Goal: Check status: Check status

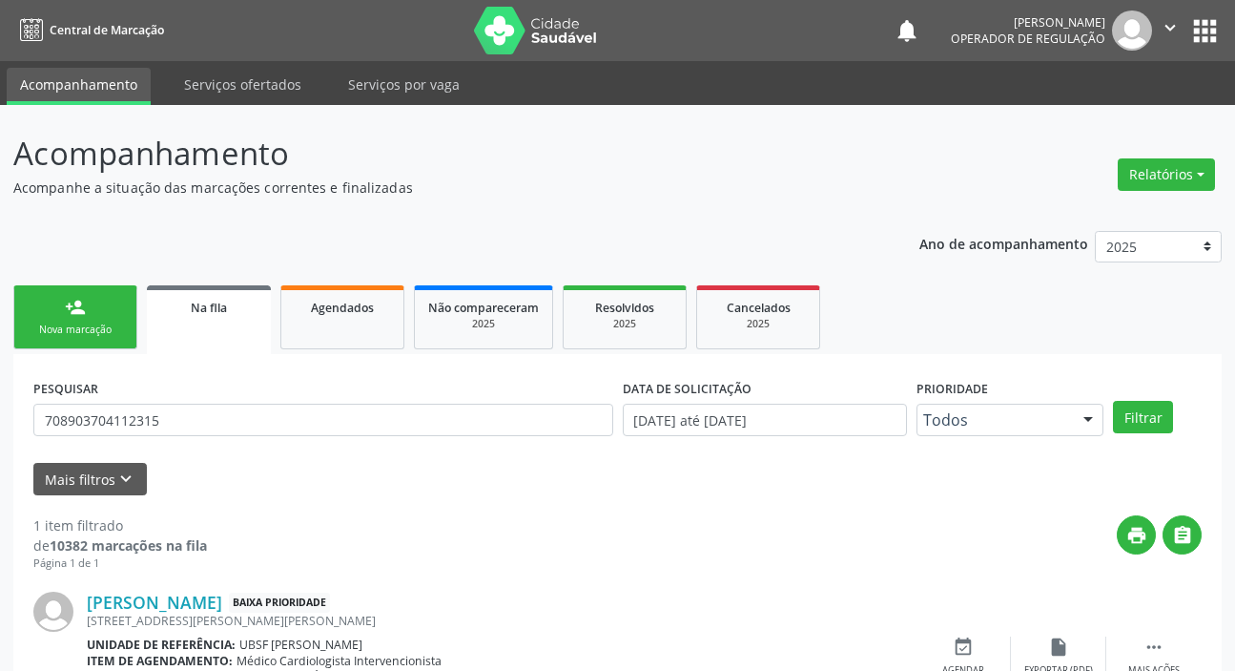
scroll to position [103, 0]
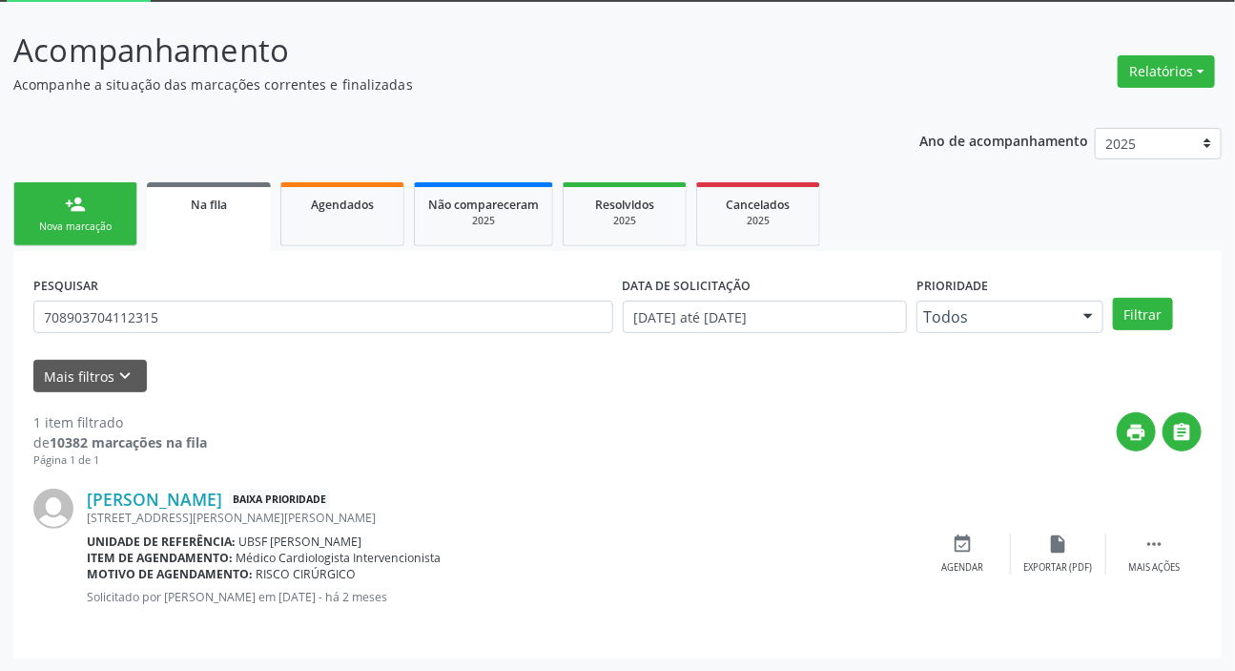
click at [287, 318] on input "708903704112315" at bounding box center [323, 316] width 580 height 32
click at [1113, 298] on button "Filtrar" at bounding box center [1143, 314] width 60 height 32
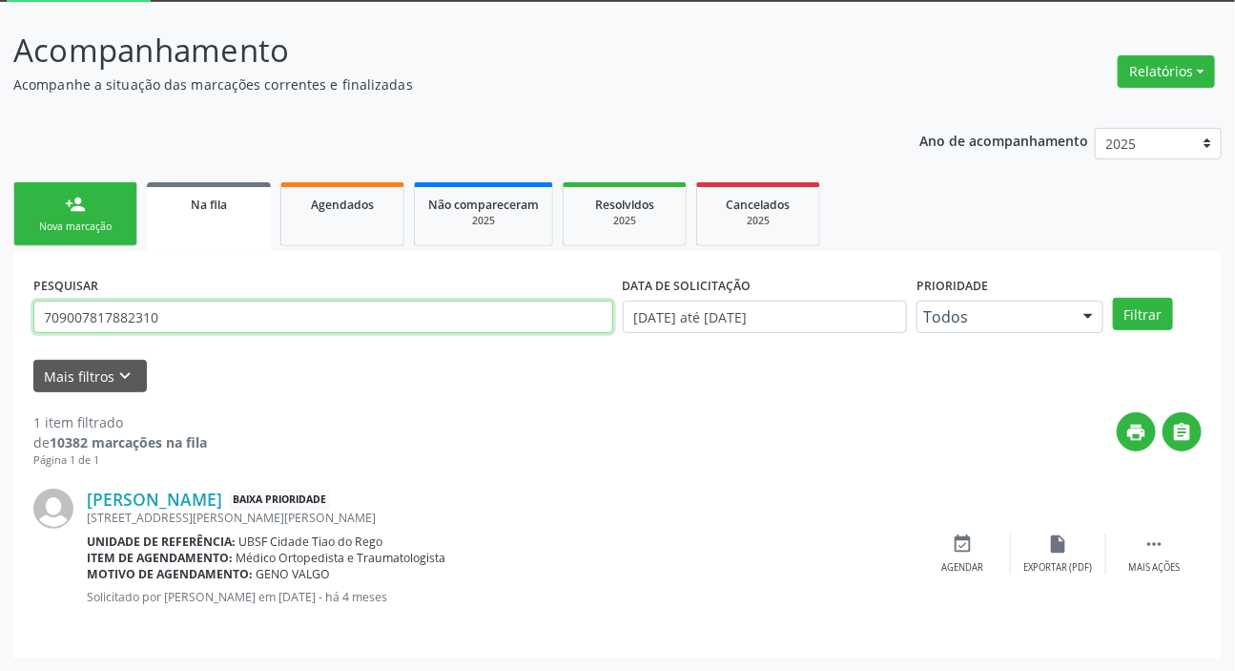
click at [204, 305] on input "709007817882310" at bounding box center [323, 316] width 580 height 32
type input "704608173228320"
click at [1113, 298] on button "Filtrar" at bounding box center [1143, 314] width 60 height 32
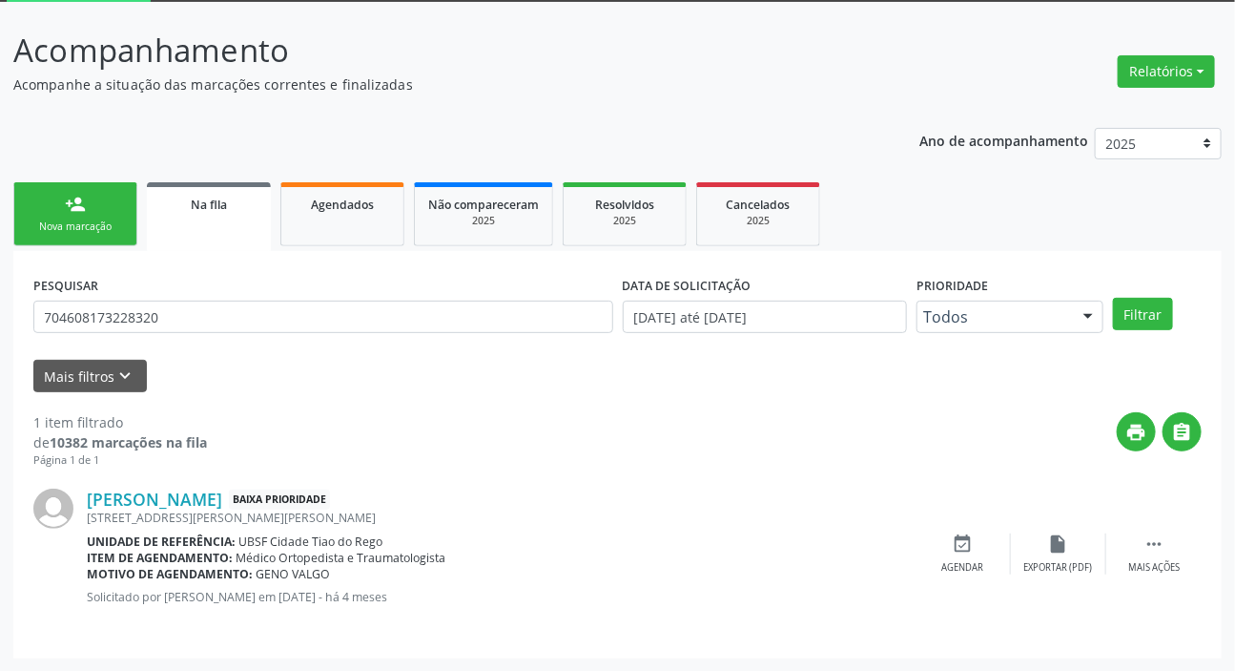
scroll to position [0, 0]
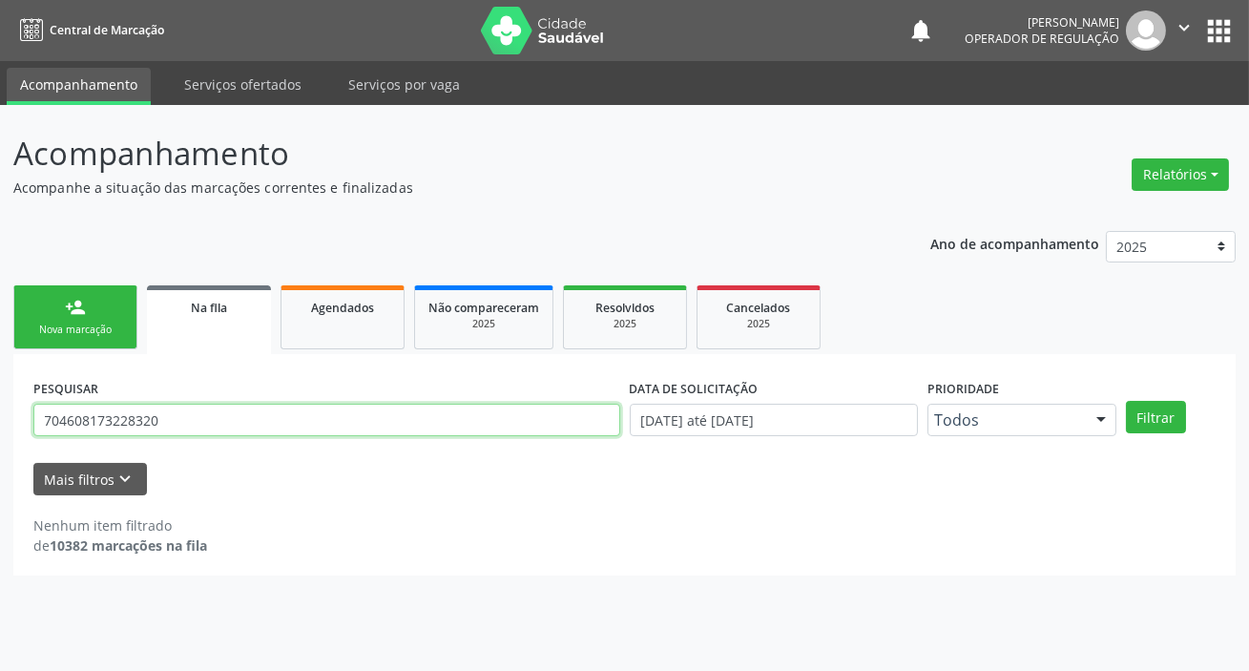
click at [184, 424] on input "704608173228320" at bounding box center [326, 419] width 587 height 32
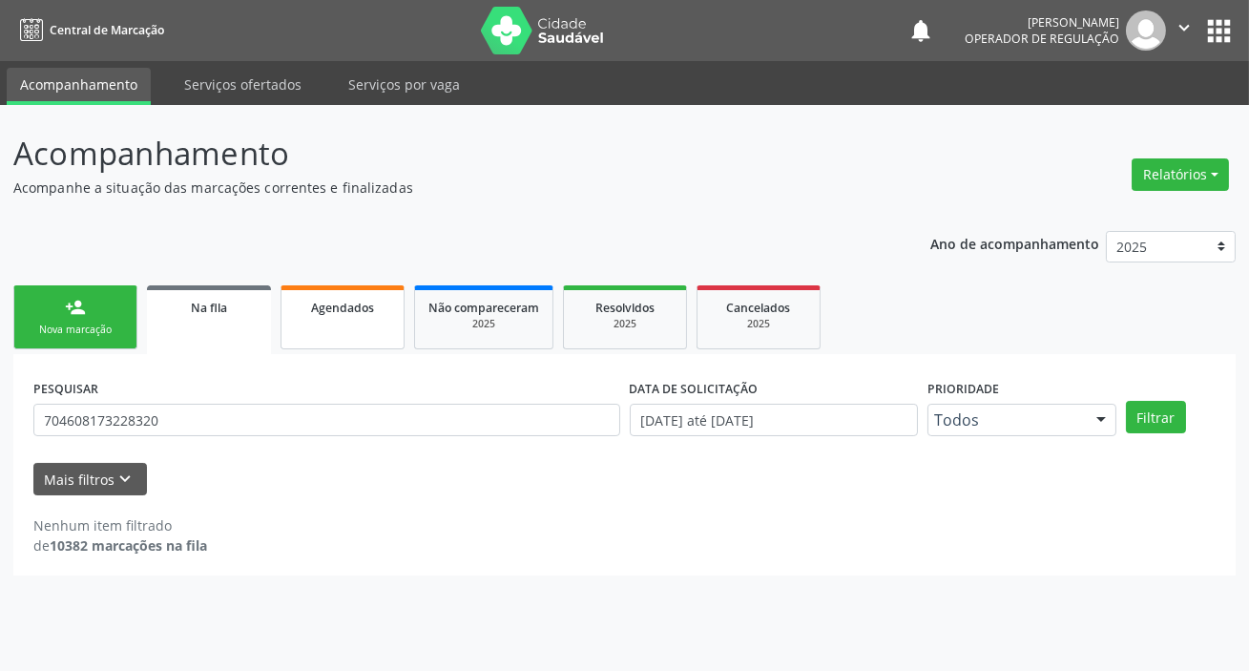
click at [310, 315] on div "Agendados" at bounding box center [342, 307] width 95 height 20
select select "8"
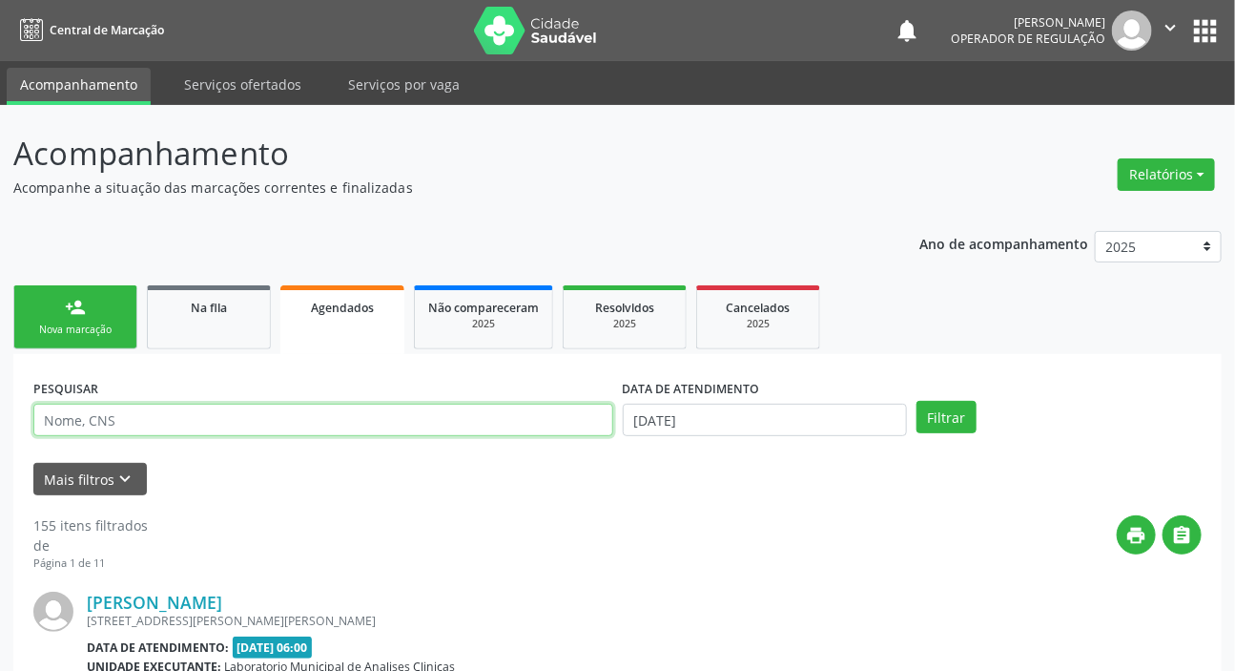
click at [323, 417] on input "text" at bounding box center [323, 419] width 580 height 32
paste input "704608173228320"
type input "704608173228320"
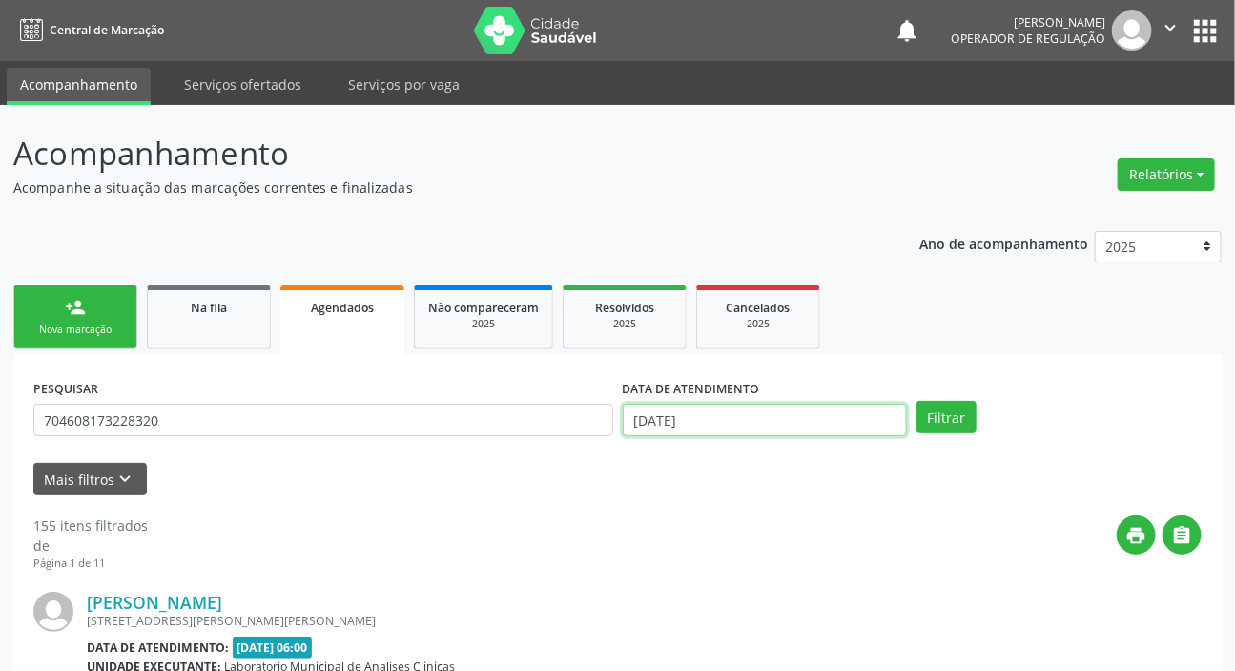
click at [744, 416] on input "[DATE]" at bounding box center [765, 419] width 285 height 32
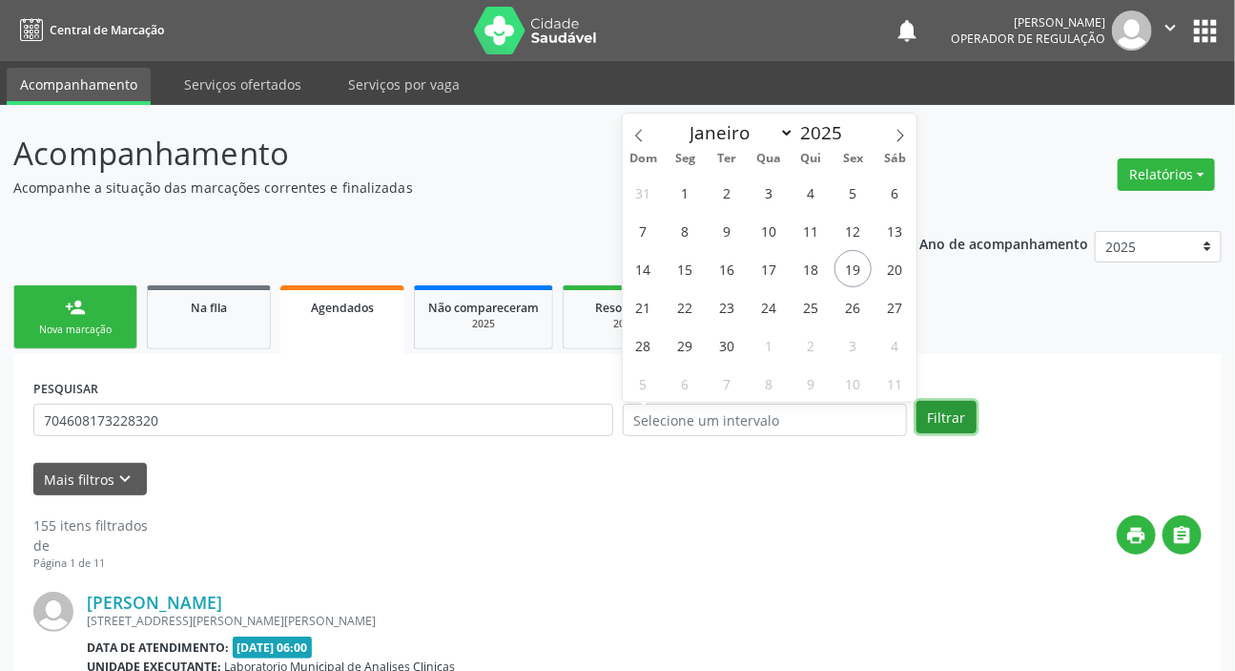
click at [962, 419] on button "Filtrar" at bounding box center [947, 417] width 60 height 32
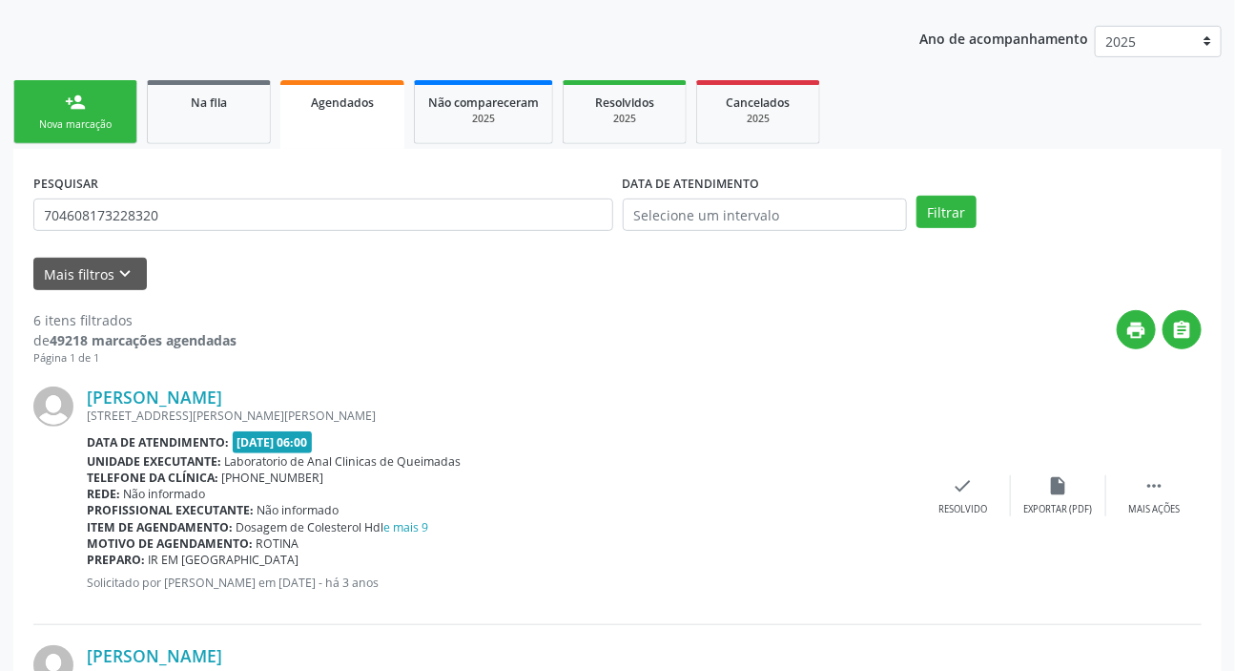
scroll to position [198, 0]
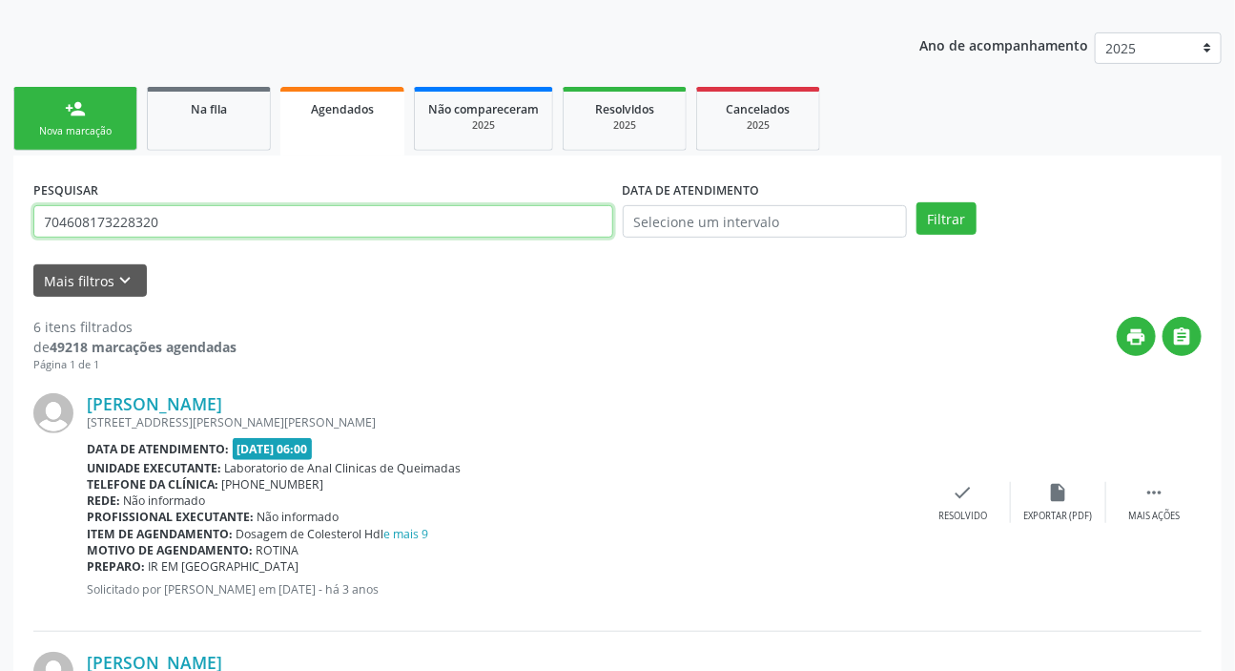
click at [231, 224] on input "704608173228320" at bounding box center [323, 221] width 580 height 32
type input "702602769961948"
click at [917, 202] on button "Filtrar" at bounding box center [947, 218] width 60 height 32
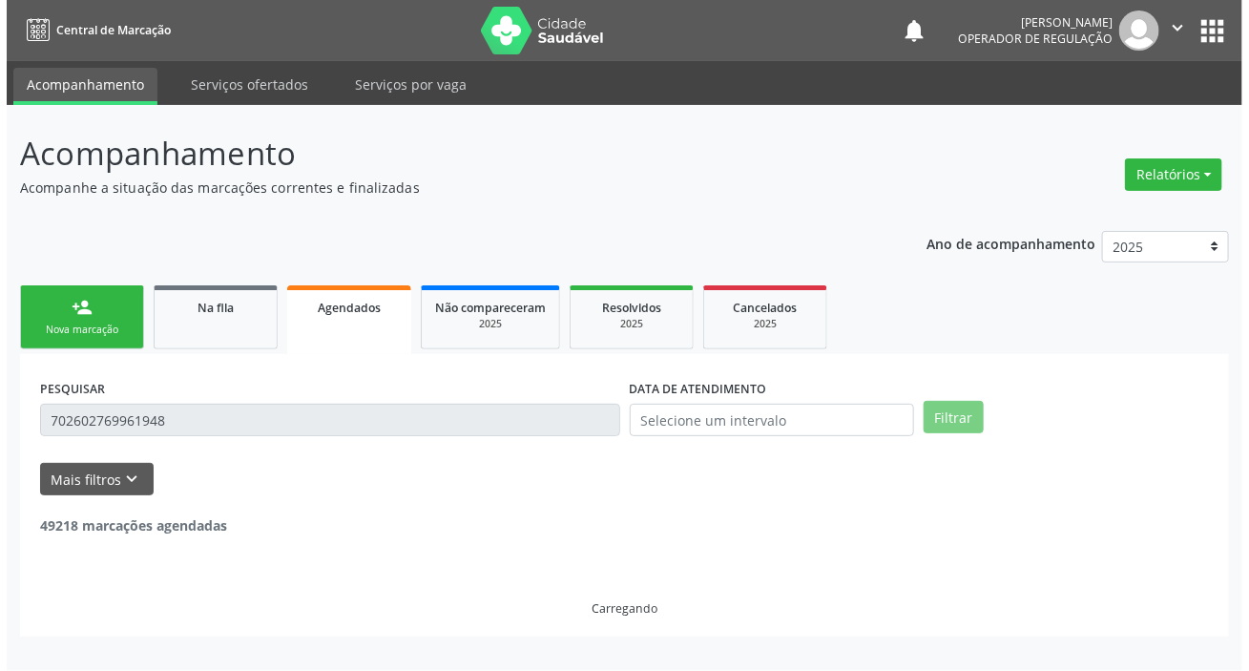
scroll to position [0, 0]
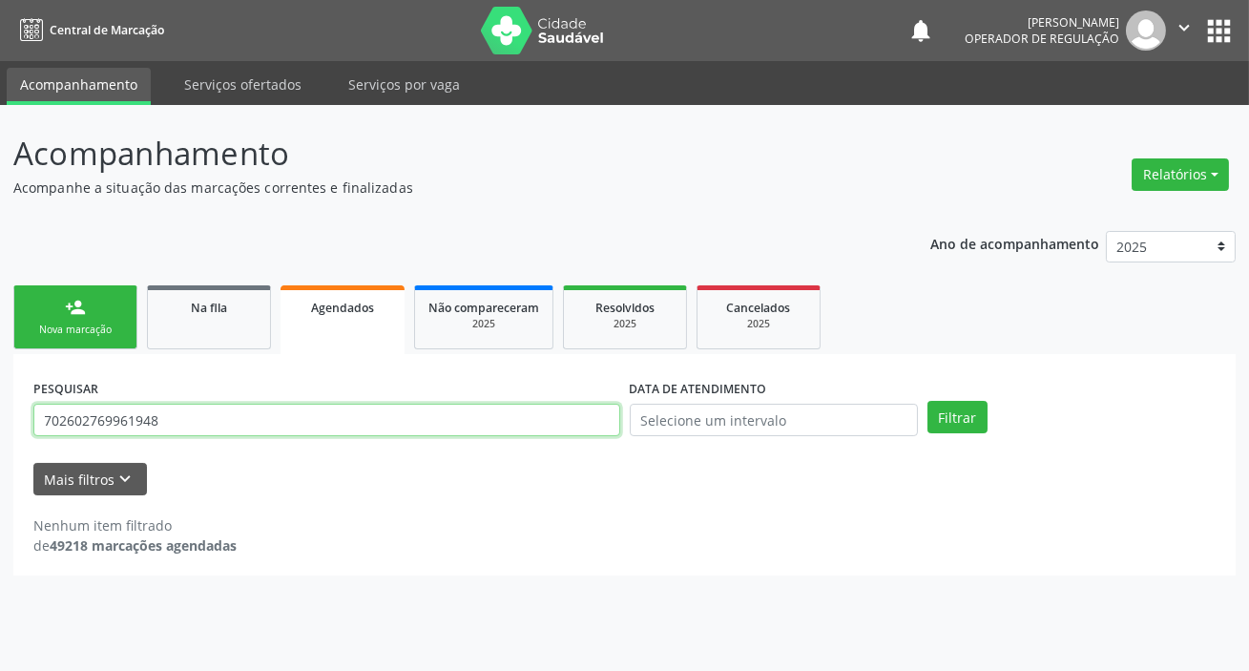
click at [86, 423] on input "702602769961948" at bounding box center [326, 419] width 587 height 32
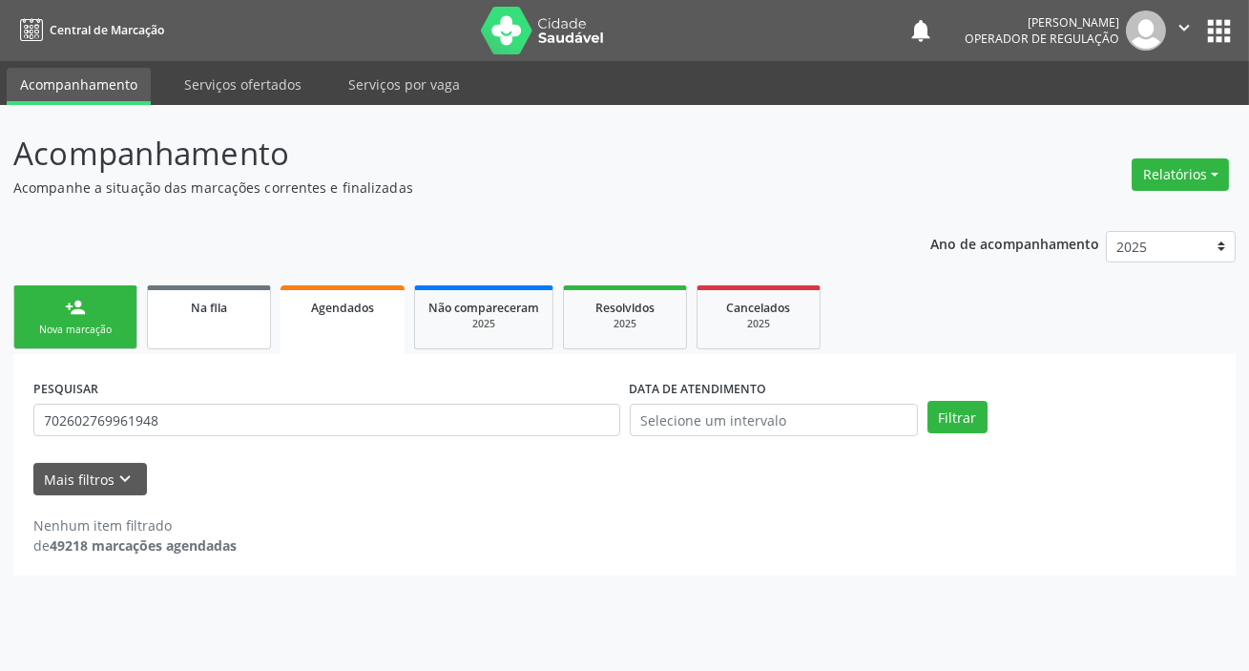
click at [187, 305] on div "Na fila" at bounding box center [208, 307] width 95 height 20
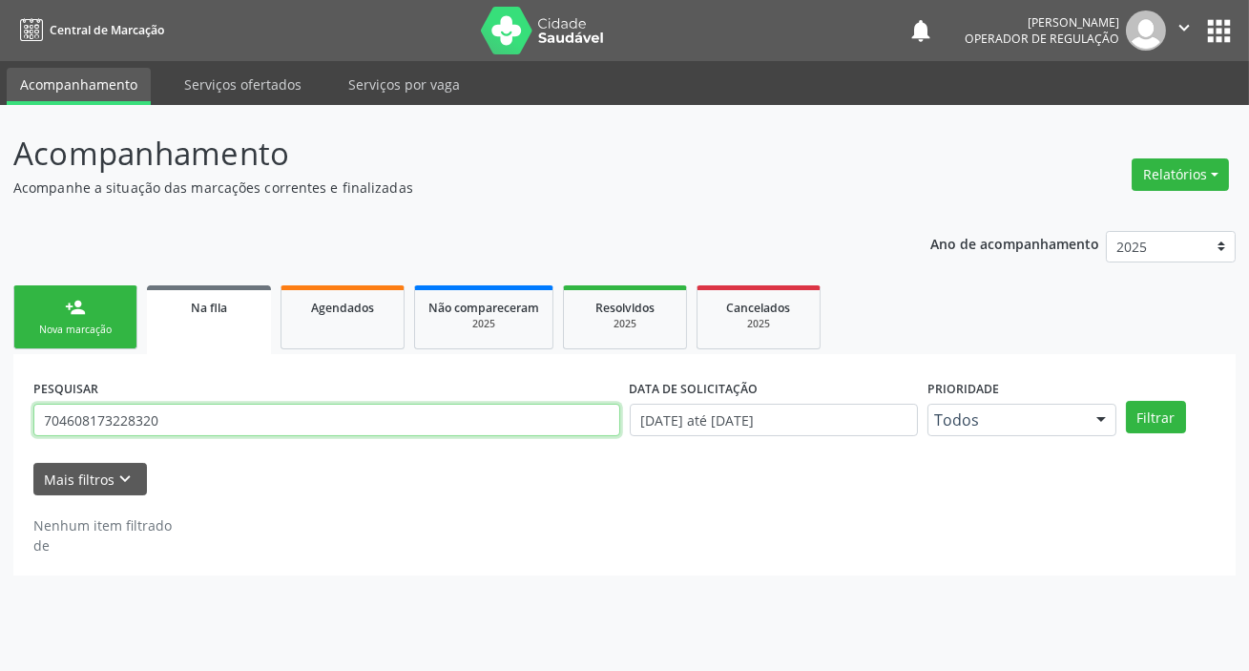
click at [300, 416] on input "704608173228320" at bounding box center [326, 419] width 587 height 32
paste input "2602769961948"
click at [1126, 401] on button "Filtrar" at bounding box center [1156, 417] width 60 height 32
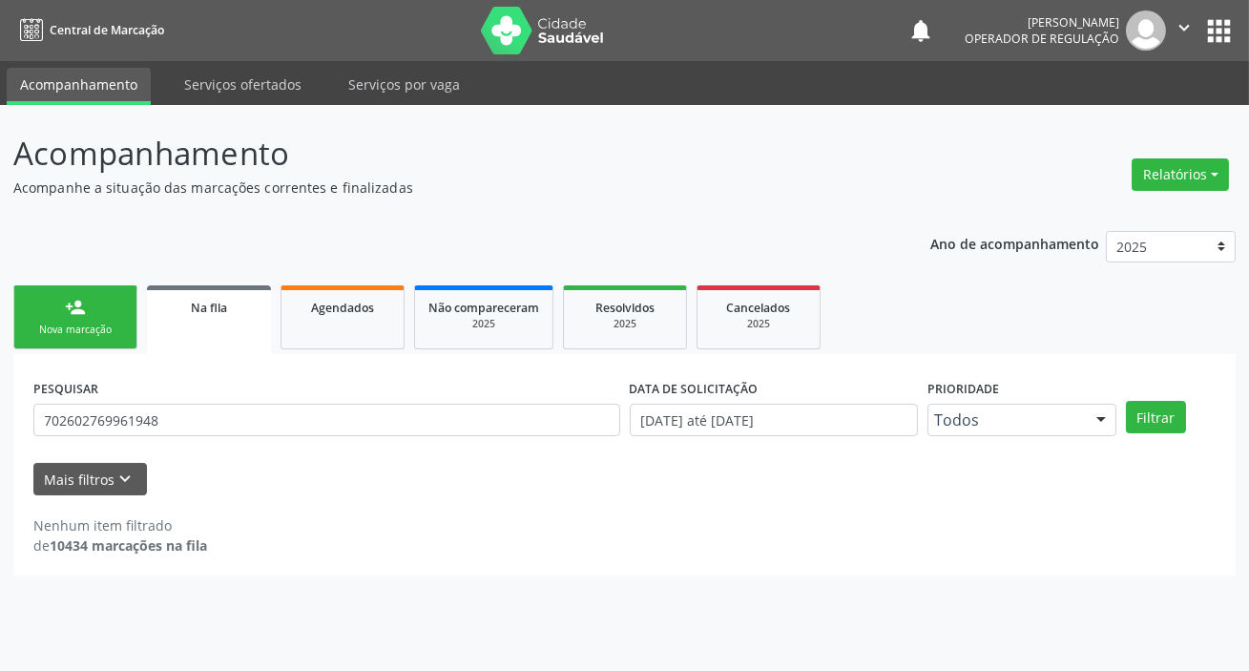
click at [1189, 403] on div "Filtrar" at bounding box center [1170, 417] width 99 height 32
click at [1177, 410] on button "Filtrar" at bounding box center [1156, 417] width 60 height 32
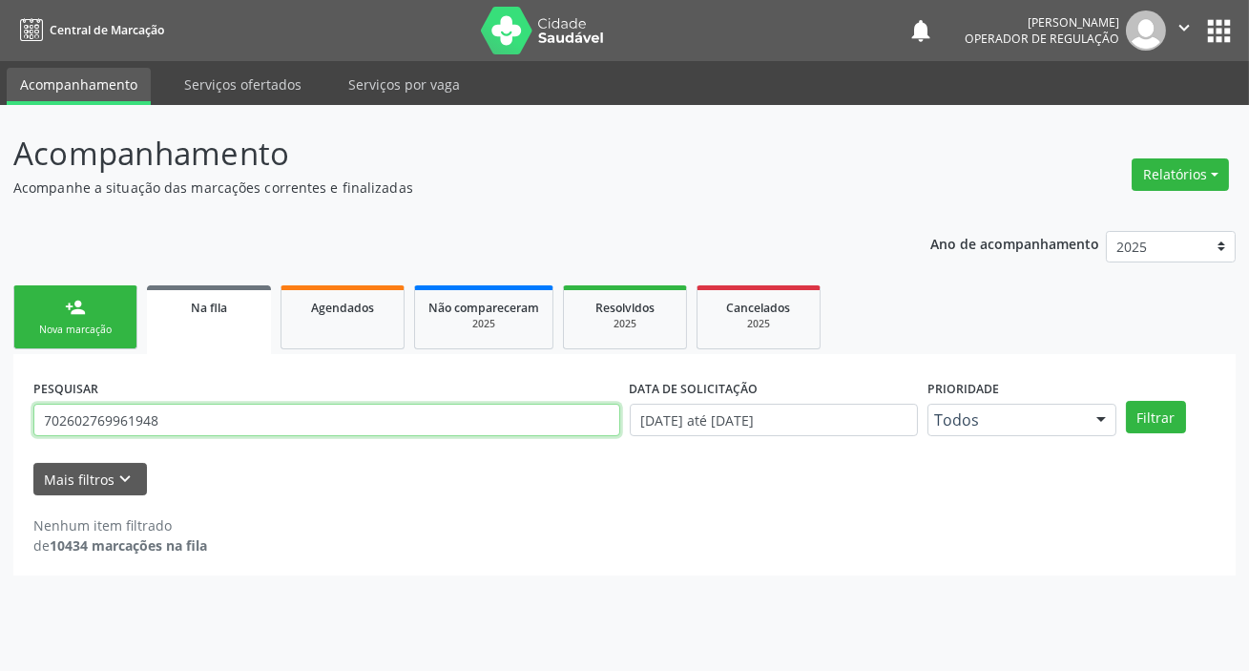
click at [64, 428] on input "702602769961948" at bounding box center [326, 419] width 587 height 32
click at [95, 414] on input "702602769961948" at bounding box center [326, 419] width 587 height 32
click at [124, 424] on input "702602769961948" at bounding box center [326, 419] width 587 height 32
click at [160, 404] on input "702602769961948" at bounding box center [326, 419] width 587 height 32
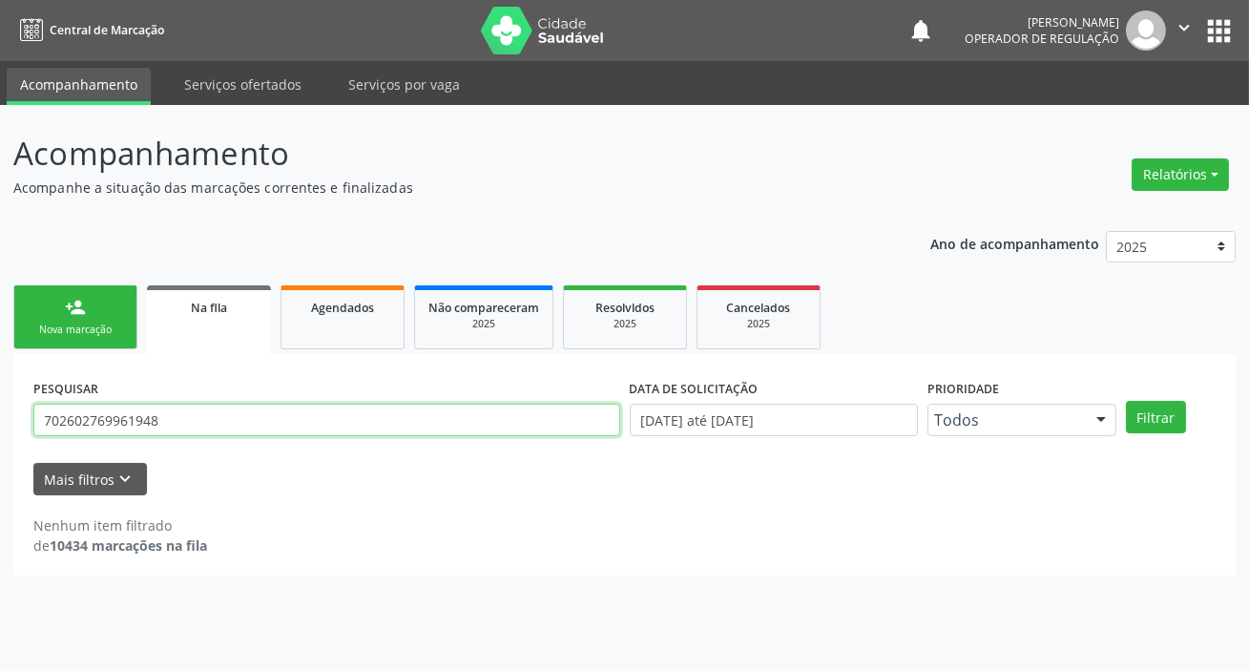
click at [160, 404] on input "702602769961948" at bounding box center [326, 419] width 587 height 32
type input "708405216715162"
click at [1126, 401] on button "Filtrar" at bounding box center [1156, 417] width 60 height 32
click at [430, 425] on input "708405216715162" at bounding box center [326, 419] width 587 height 32
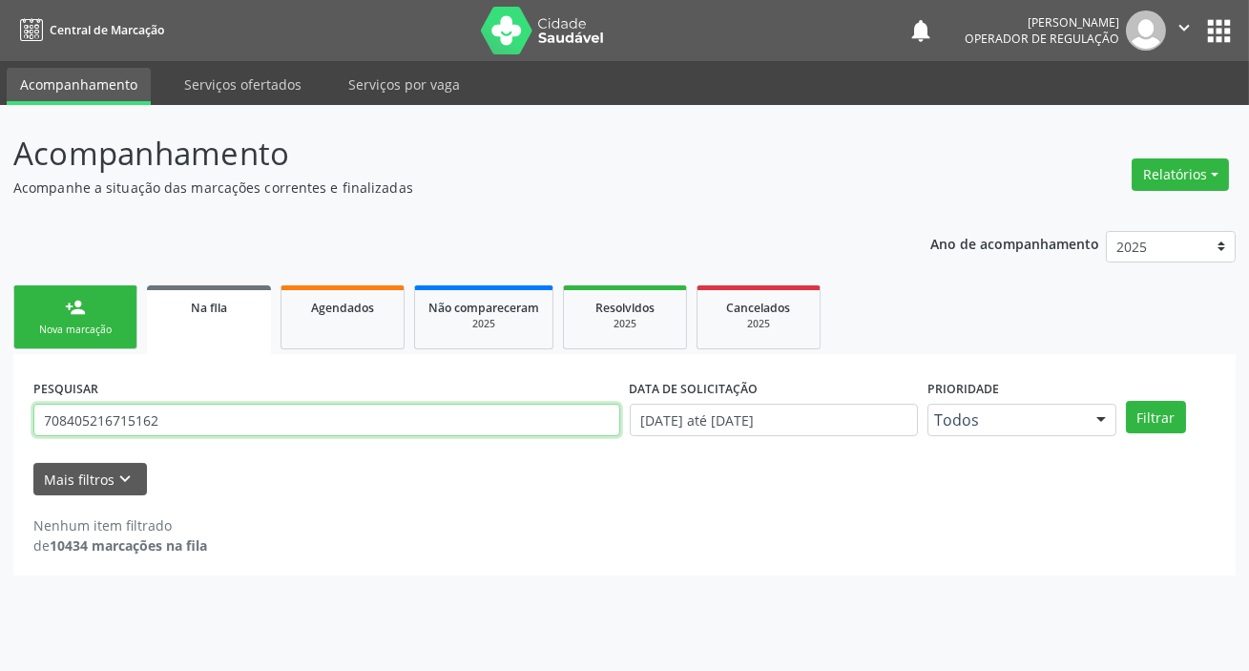
click at [430, 425] on input "708405216715162" at bounding box center [326, 419] width 587 height 32
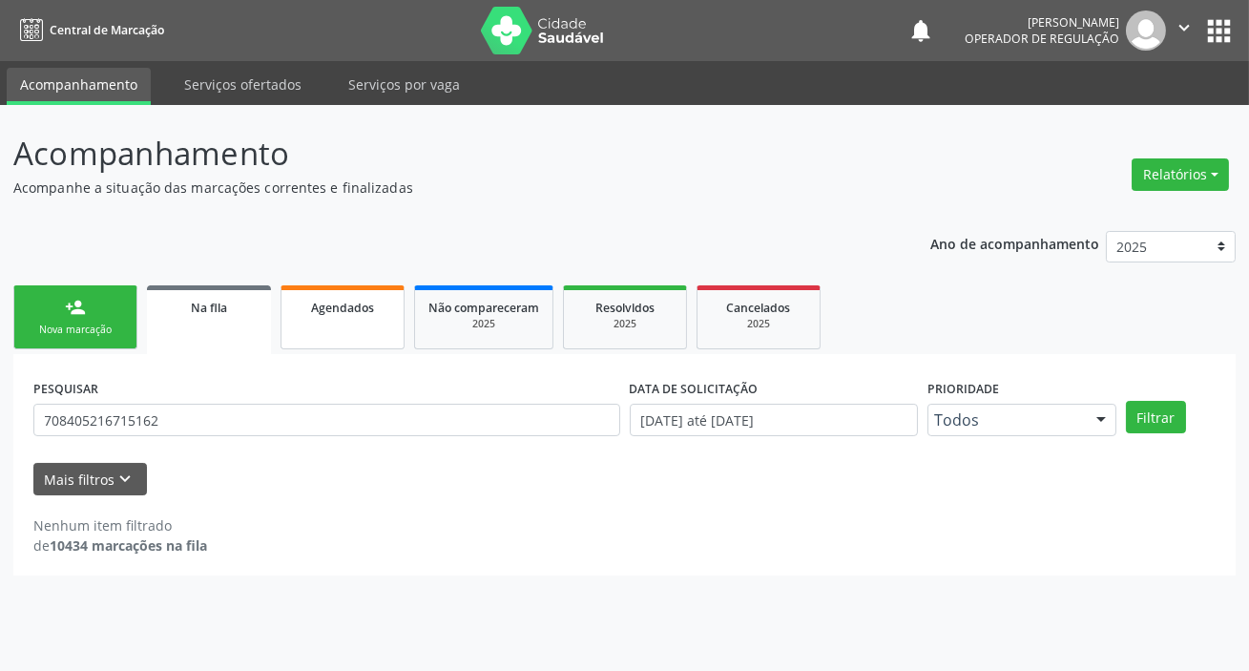
click at [397, 316] on link "Agendados" at bounding box center [342, 317] width 124 height 64
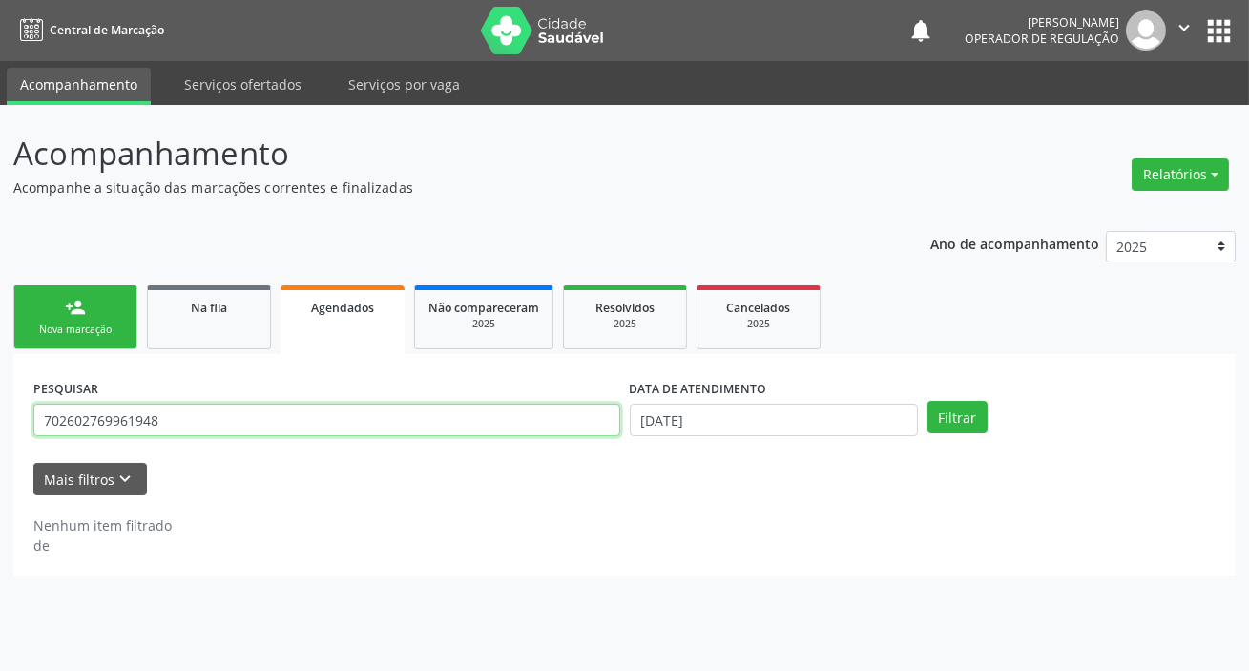
click at [403, 403] on input "702602769961948" at bounding box center [326, 419] width 587 height 32
paste input "708405216715162"
click at [536, 428] on input "702602769961948708405216715162" at bounding box center [326, 419] width 587 height 32
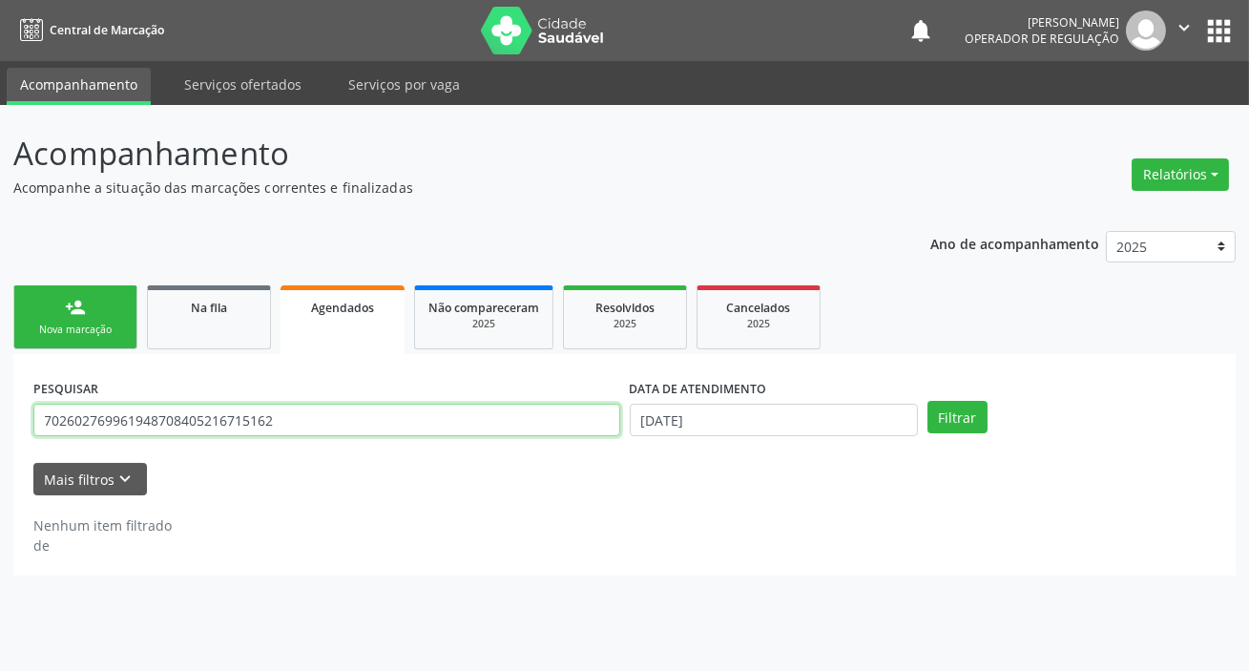
paste input "text"
type input "708405216715162"
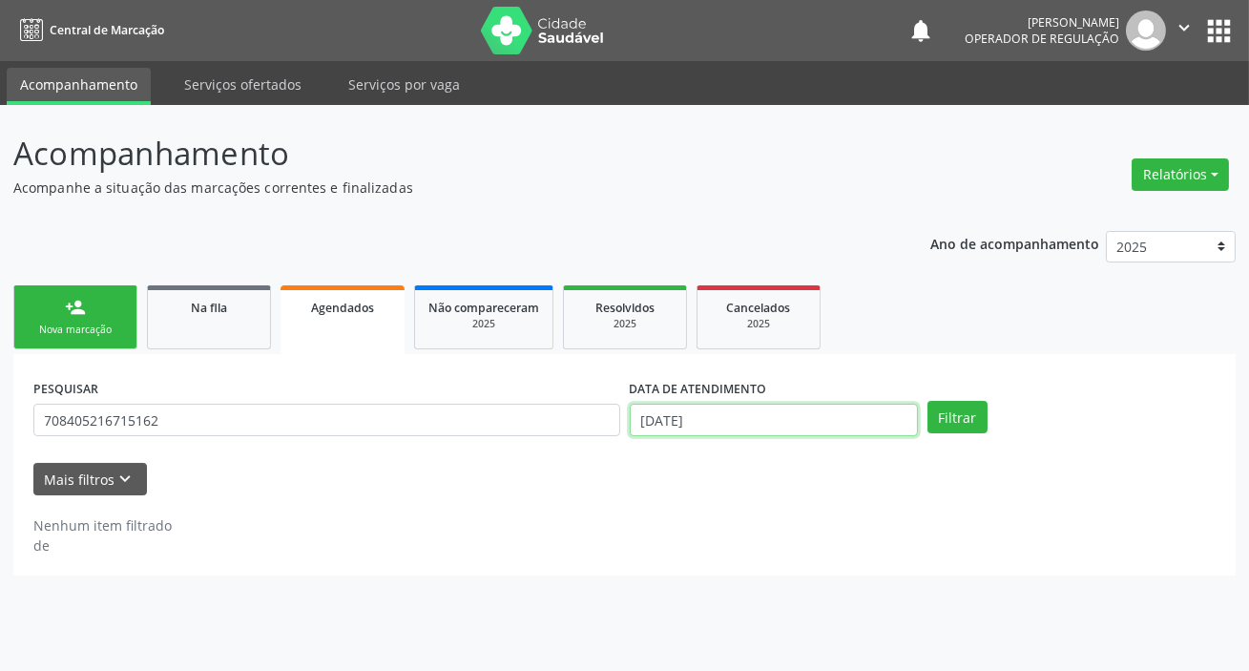
click at [771, 409] on input "[DATE]" at bounding box center [774, 419] width 288 height 32
click at [940, 415] on button "Filtrar" at bounding box center [957, 417] width 60 height 32
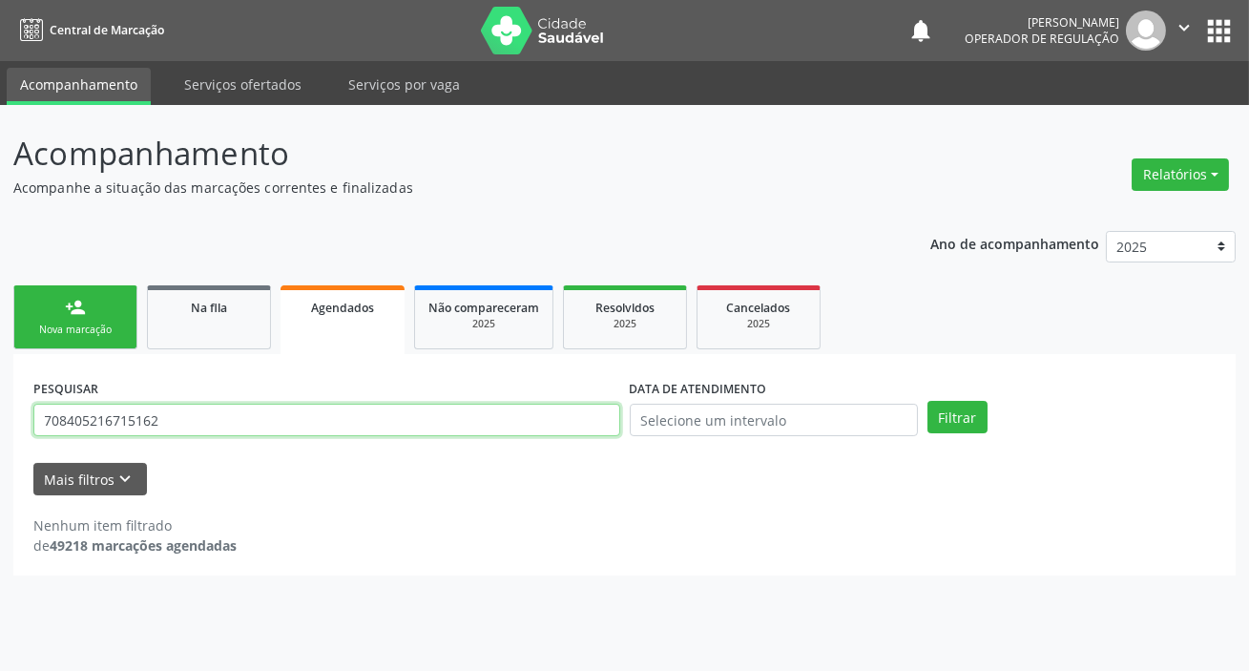
click at [74, 425] on input "708405216715162" at bounding box center [326, 419] width 587 height 32
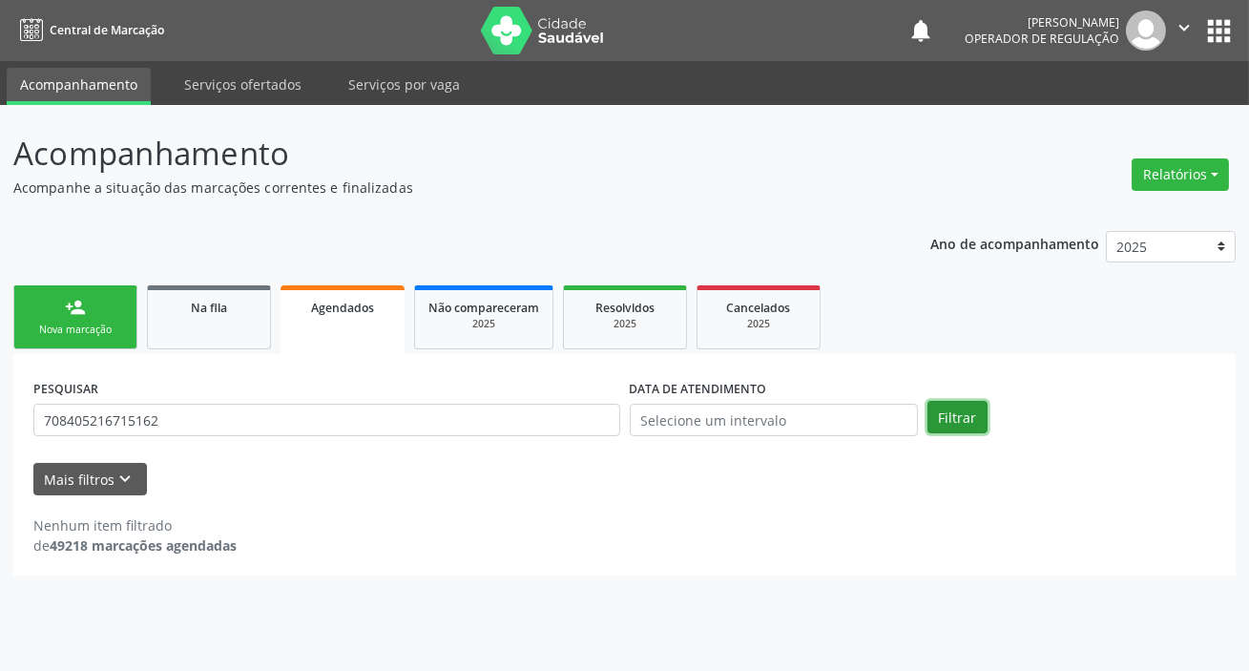
click at [982, 419] on button "Filtrar" at bounding box center [957, 417] width 60 height 32
click at [223, 334] on link "Na fila" at bounding box center [209, 317] width 124 height 64
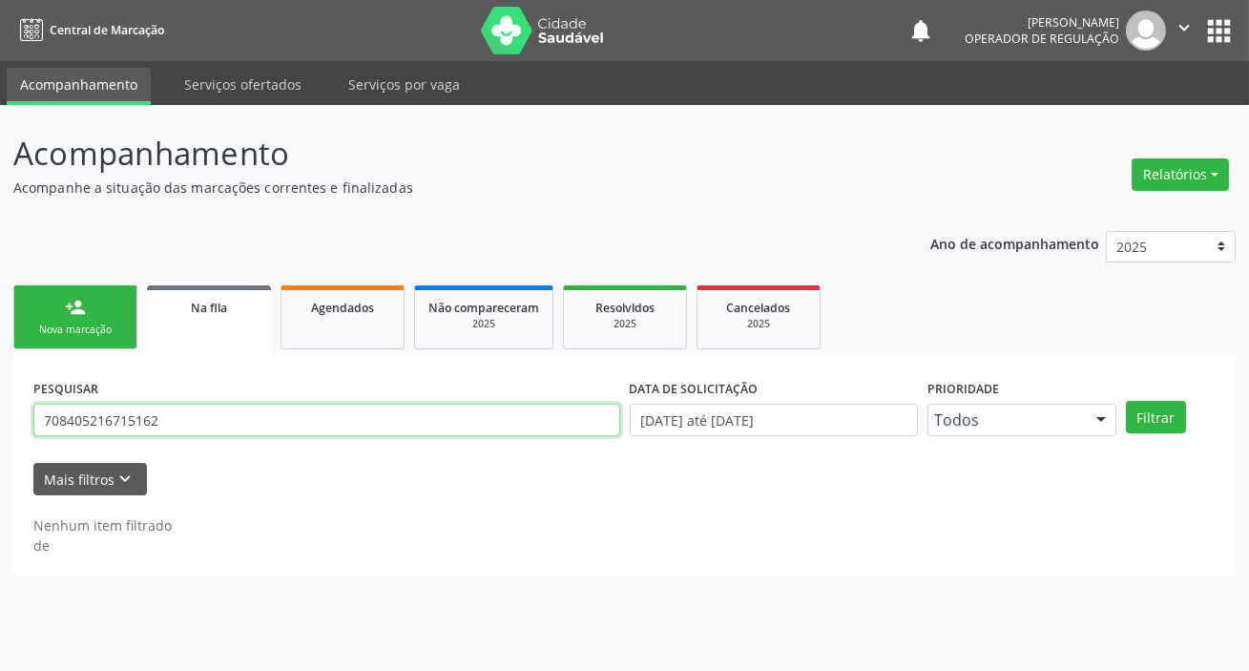
click at [305, 408] on input "708405216715162" at bounding box center [326, 419] width 587 height 32
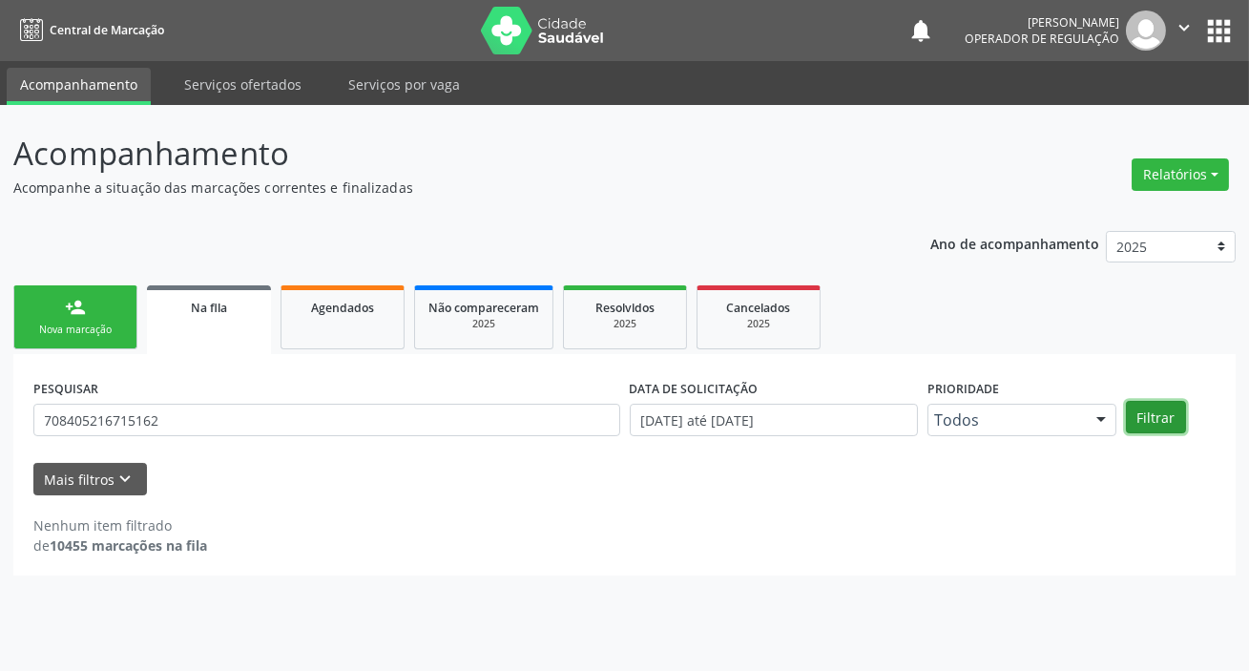
click at [1161, 413] on button "Filtrar" at bounding box center [1156, 417] width 60 height 32
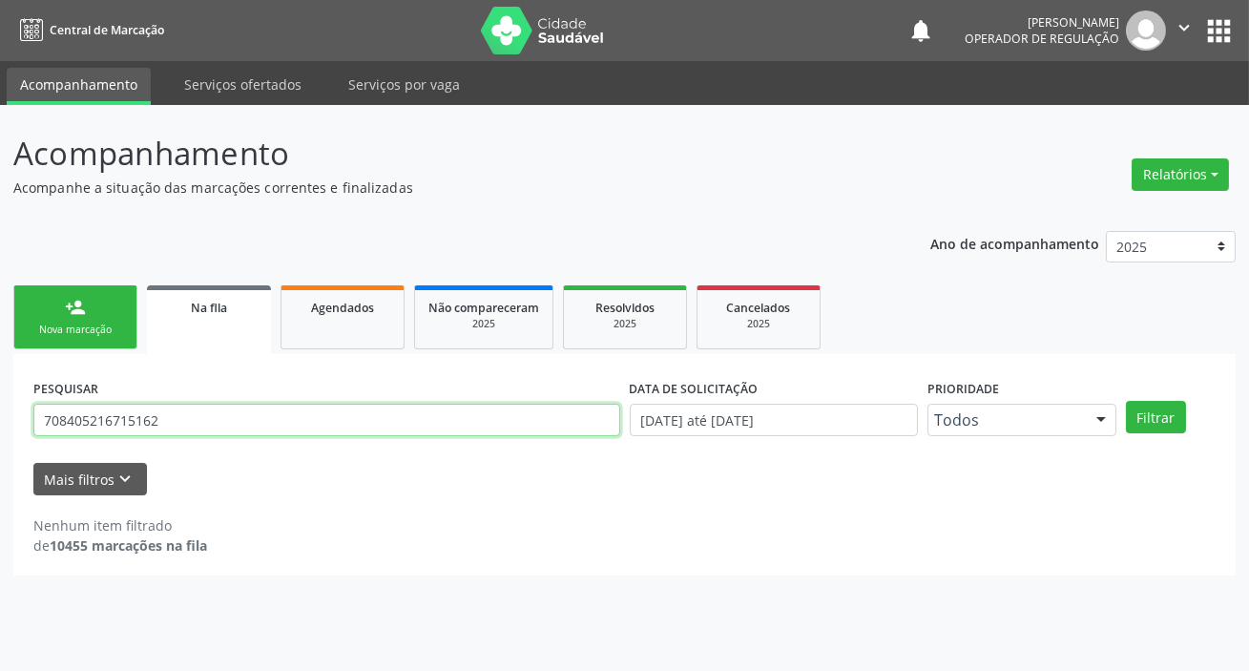
click at [133, 428] on input "708405216715162" at bounding box center [326, 419] width 587 height 32
type input "708405216719162"
click at [1126, 401] on button "Filtrar" at bounding box center [1156, 417] width 60 height 32
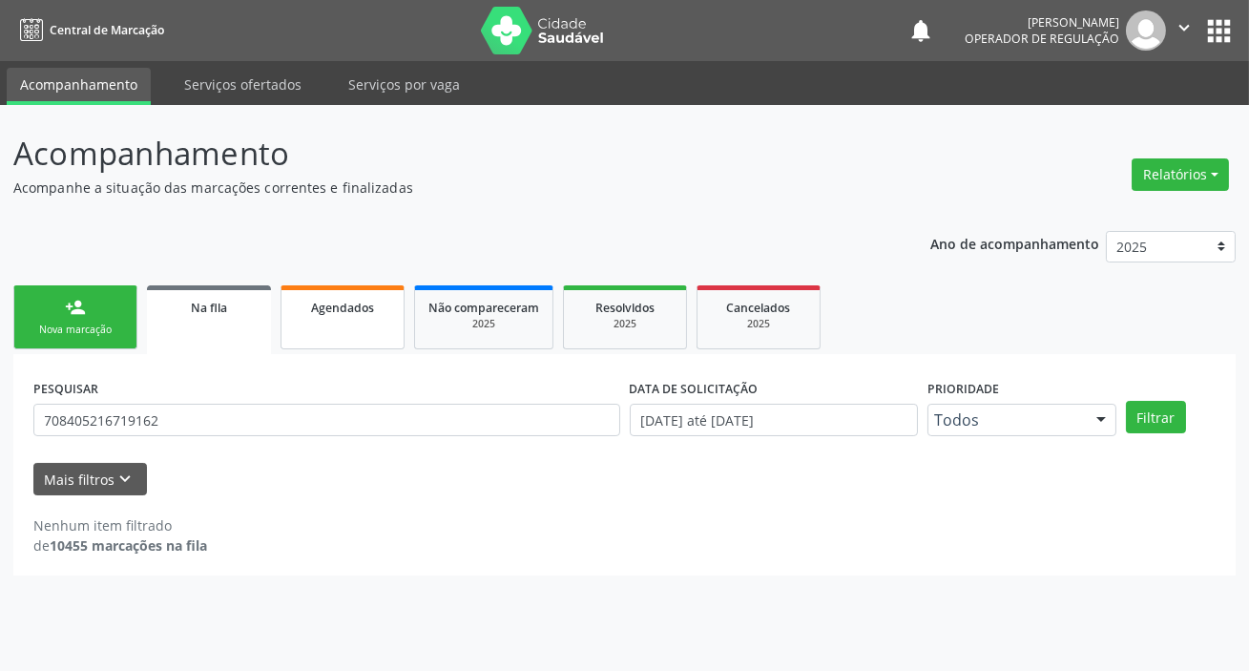
click at [354, 308] on span "Agendados" at bounding box center [342, 308] width 63 height 16
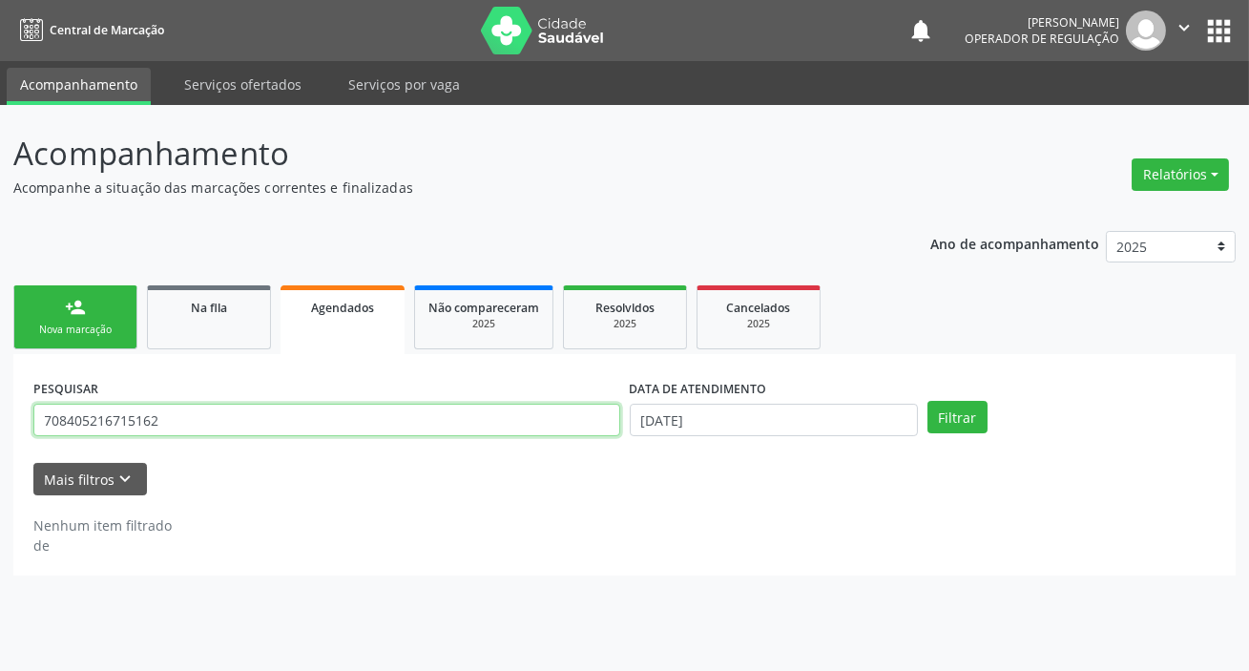
click at [136, 417] on input "708405216715162" at bounding box center [326, 419] width 587 height 32
type input "708405216719162"
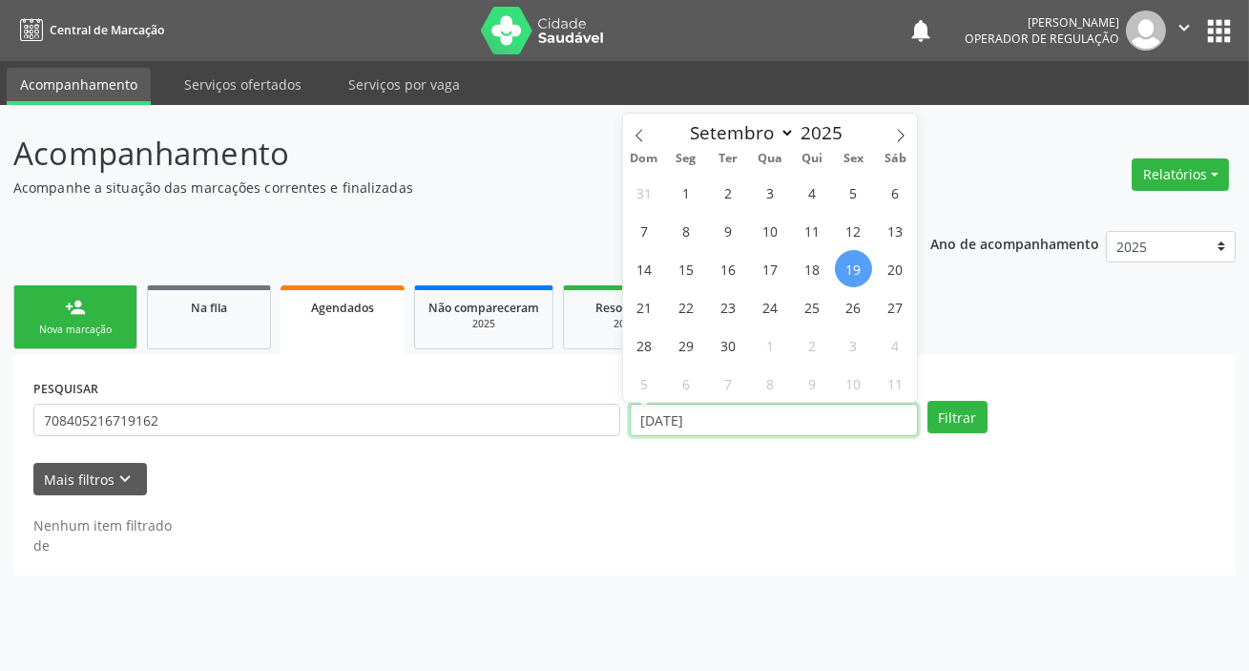
click at [720, 411] on input "[DATE]" at bounding box center [774, 419] width 288 height 32
click at [976, 421] on button "Filtrar" at bounding box center [957, 417] width 60 height 32
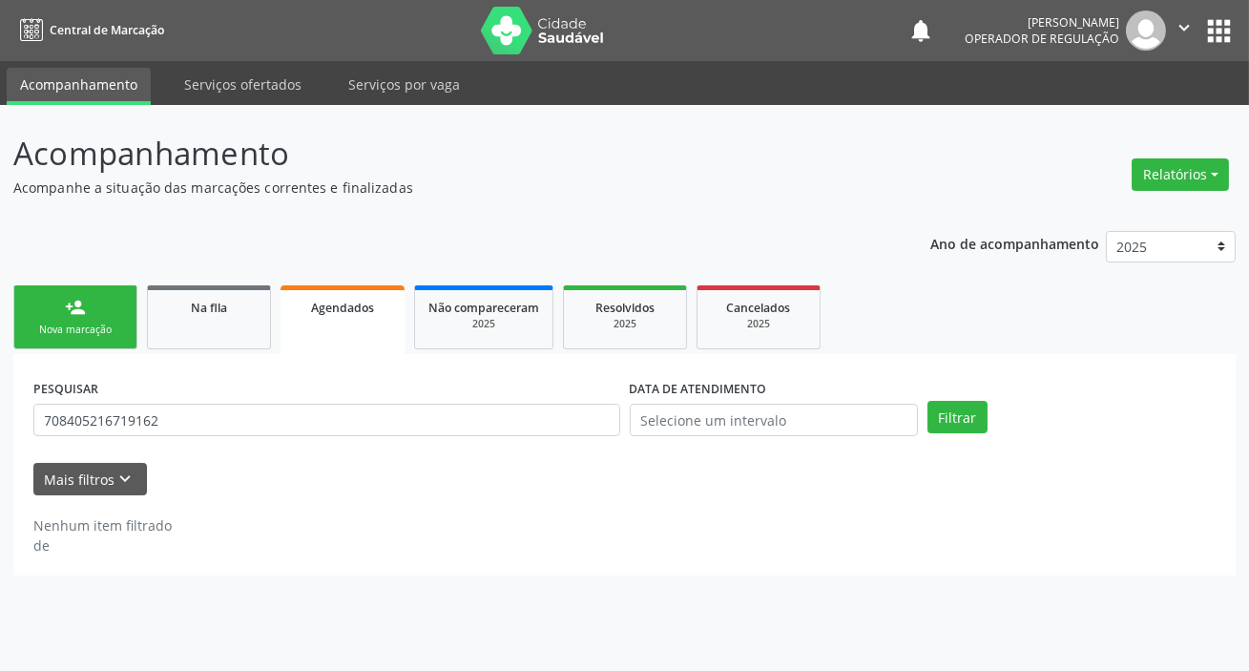
click at [1222, 10] on div "notifications [PERSON_NAME] Operador de regulação  Configurações Sair apps" at bounding box center [1071, 30] width 328 height 40
click at [1224, 34] on button "apps" at bounding box center [1218, 30] width 33 height 33
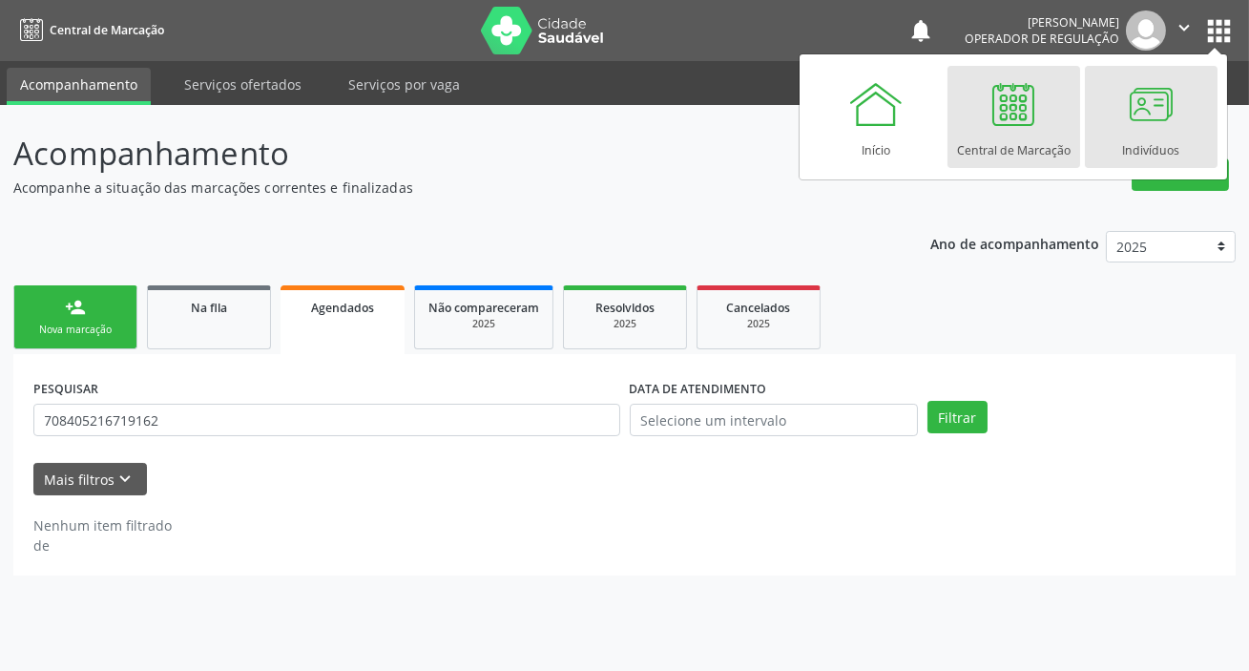
click at [1129, 123] on div at bounding box center [1150, 103] width 57 height 57
